Goal: Find specific page/section: Find specific page/section

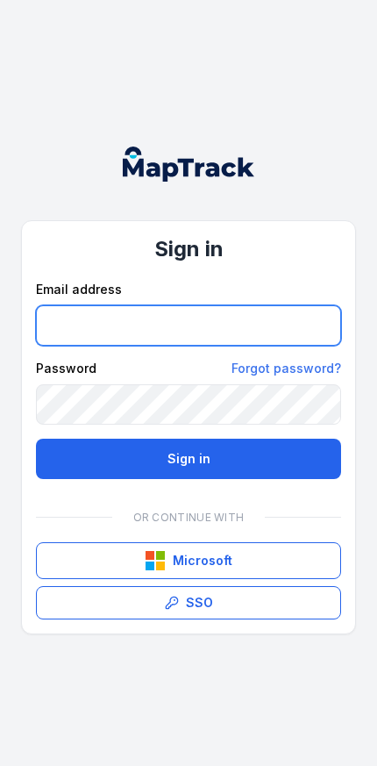
type input "**********"
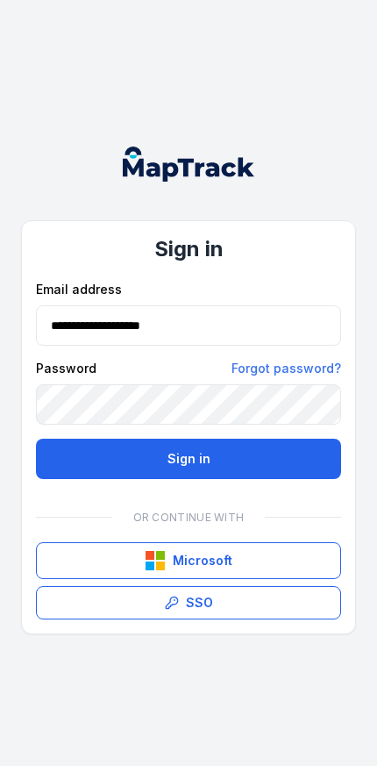
click at [189, 458] on button "Sign in" at bounding box center [188, 459] width 305 height 40
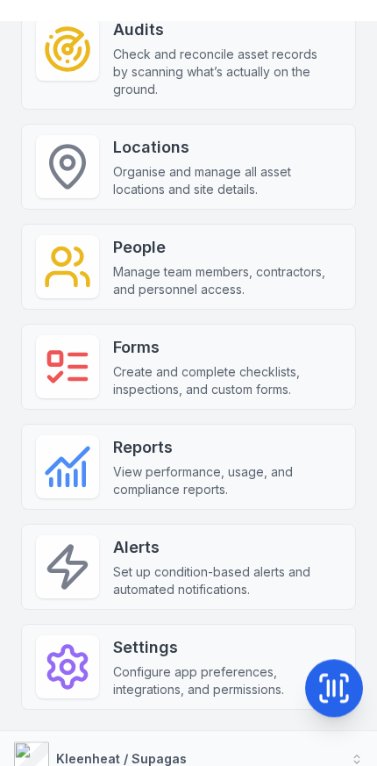
scroll to position [842, 0]
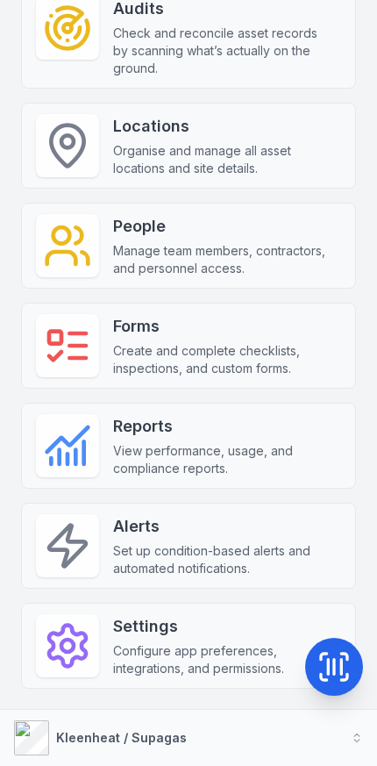
click at [218, 723] on button "Kleenheat / Supagas" at bounding box center [188, 738] width 377 height 56
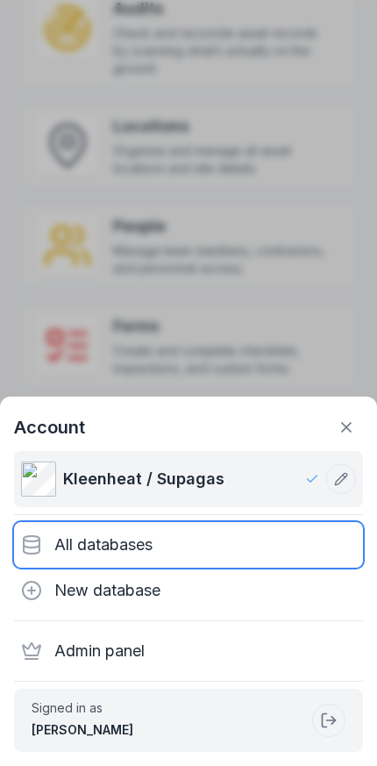
click at [210, 543] on div "All databases" at bounding box center [188, 545] width 349 height 46
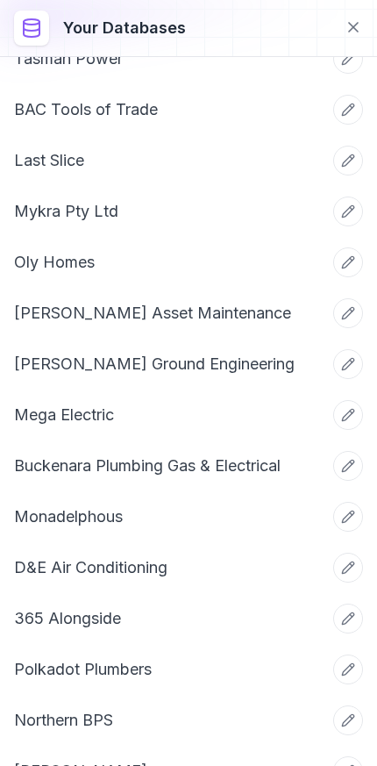
scroll to position [2636, 0]
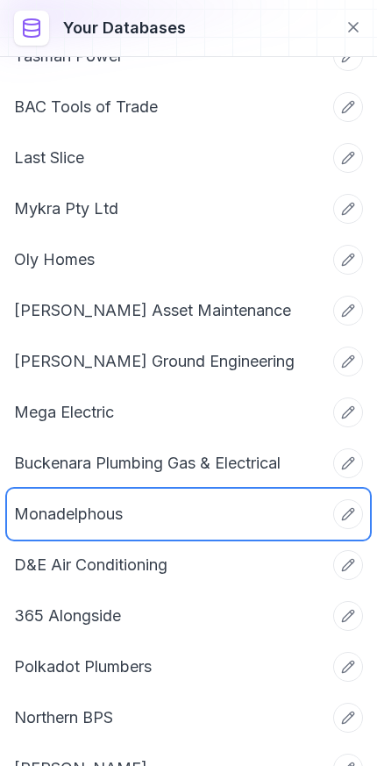
click at [212, 522] on link "Monadelphous" at bounding box center [167, 514] width 307 height 25
